Goal: Information Seeking & Learning: Learn about a topic

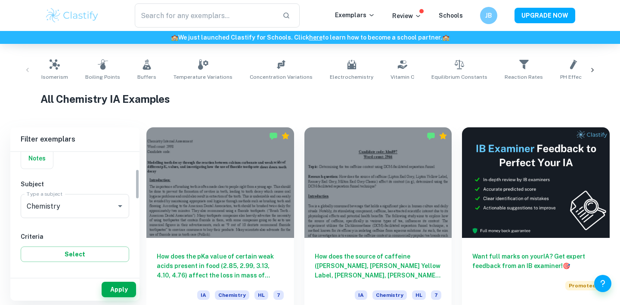
scroll to position [74, 0]
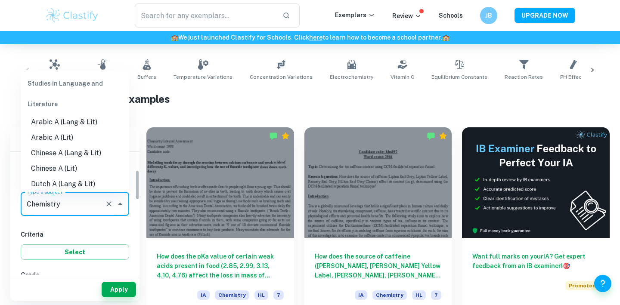
click at [89, 209] on input "Chemistry" at bounding box center [63, 204] width 77 height 16
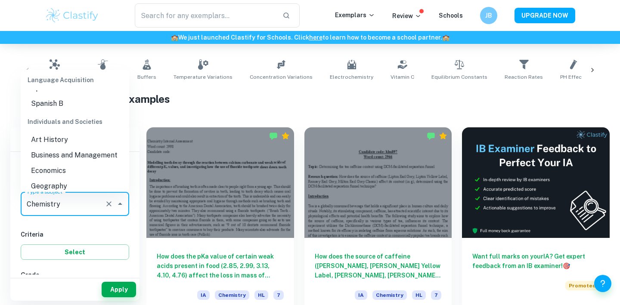
scroll to position [767, 0]
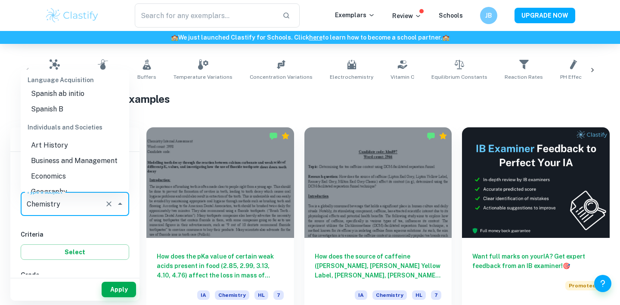
click at [86, 153] on li "Business and Management" at bounding box center [75, 161] width 109 height 16
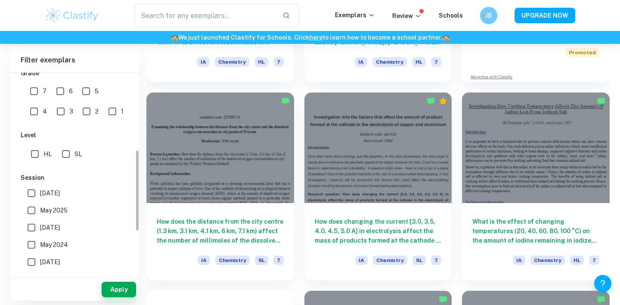
scroll to position [199, 0]
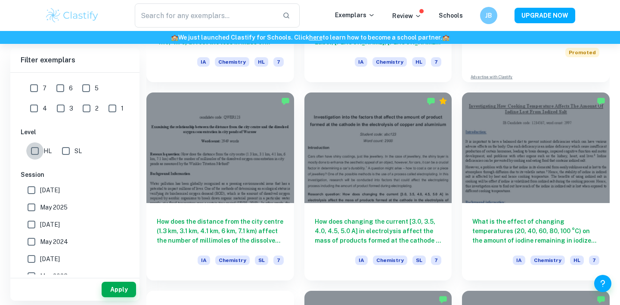
click at [33, 149] on input "HL" at bounding box center [34, 151] width 17 height 17
checkbox input "true"
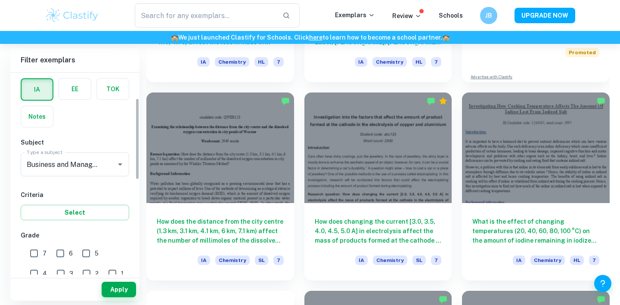
scroll to position [79, 0]
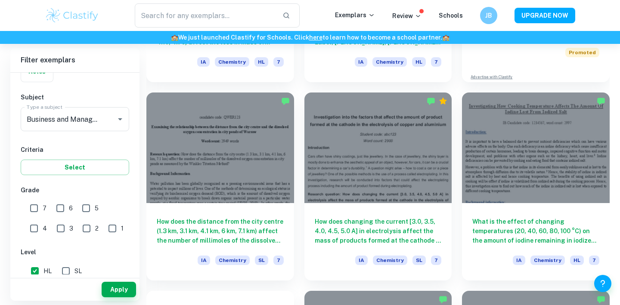
click at [61, 209] on input "6" at bounding box center [60, 208] width 17 height 17
checkbox input "true"
click at [37, 209] on input "7" at bounding box center [33, 208] width 17 height 17
checkbox input "true"
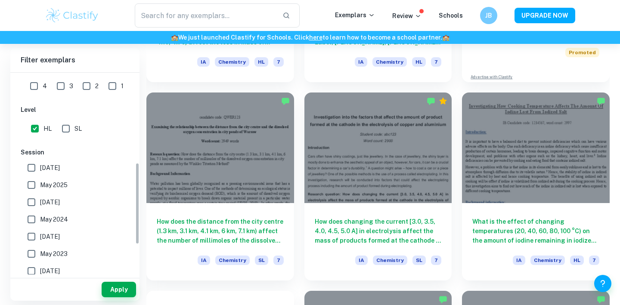
scroll to position [296, 0]
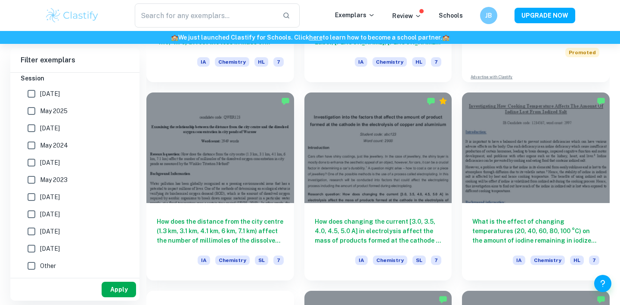
click at [106, 291] on button "Apply" at bounding box center [119, 290] width 34 height 16
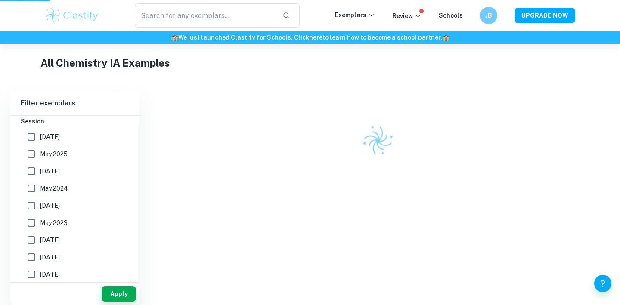
scroll to position [186, 0]
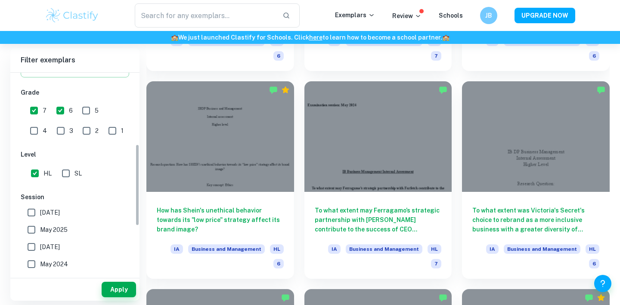
scroll to position [177, 0]
click at [32, 214] on input "May 2026" at bounding box center [31, 213] width 17 height 17
checkbox input "true"
click at [31, 232] on input "May 2025" at bounding box center [31, 230] width 17 height 17
checkbox input "true"
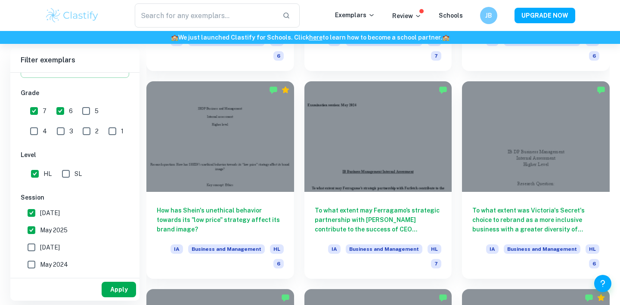
click at [114, 287] on button "Apply" at bounding box center [119, 290] width 34 height 16
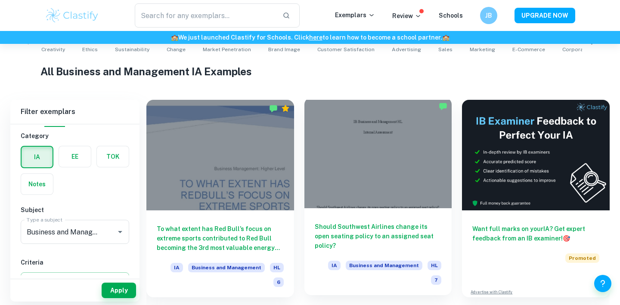
scroll to position [289, 0]
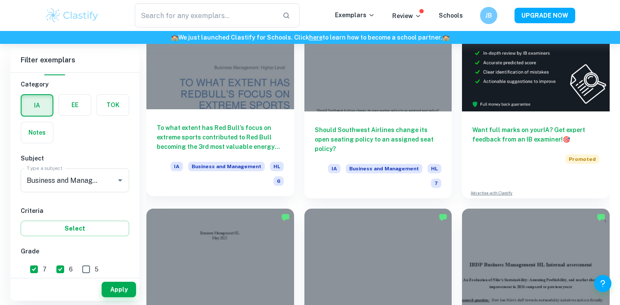
click at [209, 142] on h6 "To what extent has Red Bull’s focus on extreme sports contributed to Red Bull b…" at bounding box center [220, 137] width 127 height 28
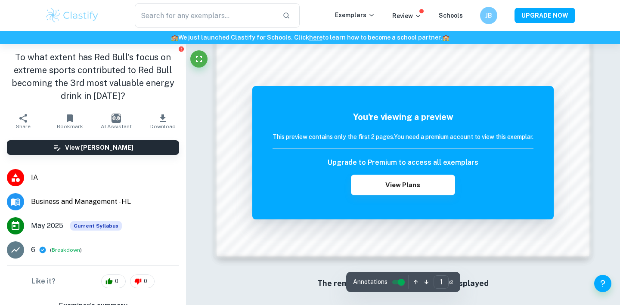
scroll to position [863, 0]
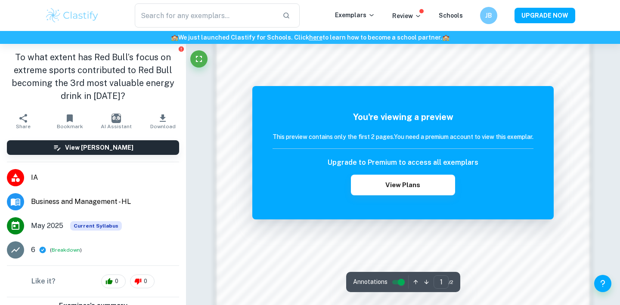
scroll to position [705, 0]
